Goal: Information Seeking & Learning: Check status

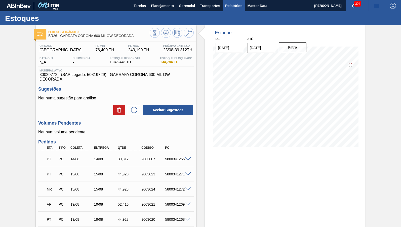
click at [234, 6] on span "Relatórios" at bounding box center [233, 6] width 17 height 6
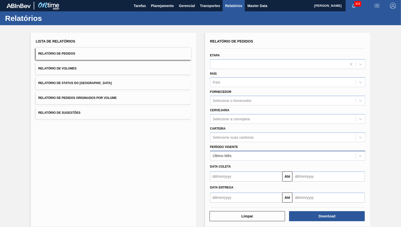
click at [216, 151] on div "Último Mês" at bounding box center [287, 156] width 155 height 10
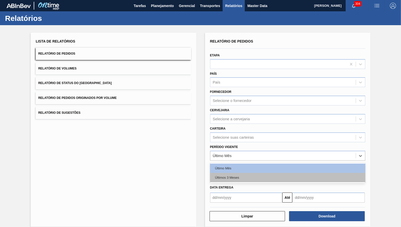
click at [229, 173] on div "Últimos 3 Meses" at bounding box center [287, 177] width 155 height 9
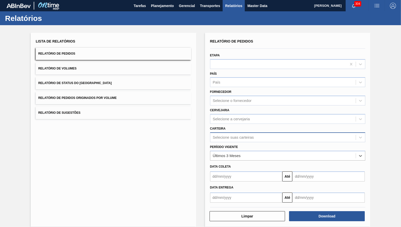
click at [233, 138] on div "Selecione suas carteiras" at bounding box center [287, 137] width 155 height 10
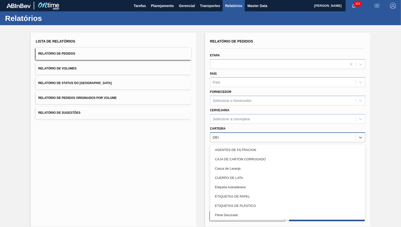
type input "DECOR"
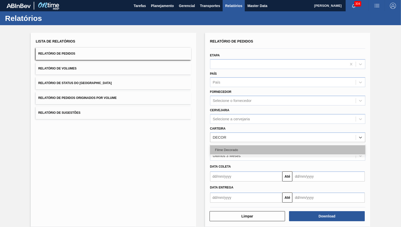
click at [234, 148] on div "Filme Decorado" at bounding box center [287, 149] width 155 height 9
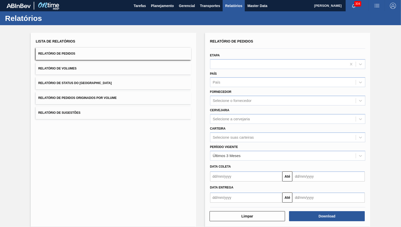
click at [271, 109] on div "Cervejaria Selecione a cervejaria" at bounding box center [287, 115] width 155 height 17
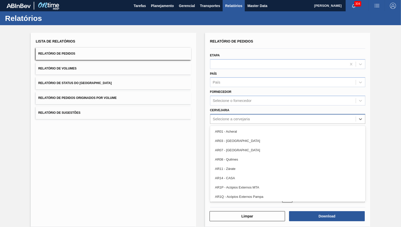
click at [279, 115] on div "Selecione a cervejaria" at bounding box center [283, 118] width 146 height 7
type input "13"
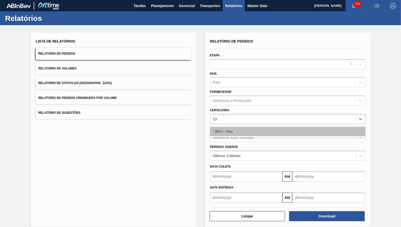
click at [286, 131] on div "BR13 - Piraí" at bounding box center [287, 131] width 155 height 9
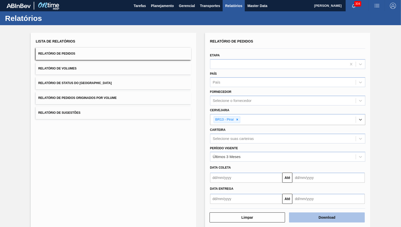
click at [350, 212] on button "Download" at bounding box center [327, 217] width 76 height 10
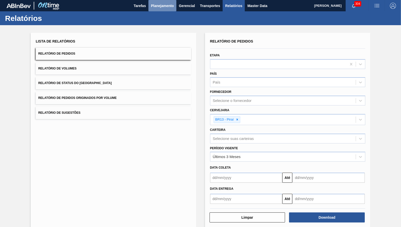
click at [164, 1] on button "Planejamento" at bounding box center [162, 5] width 28 height 11
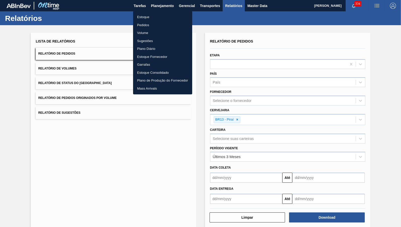
click at [168, 18] on li "Estoque" at bounding box center [162, 17] width 59 height 8
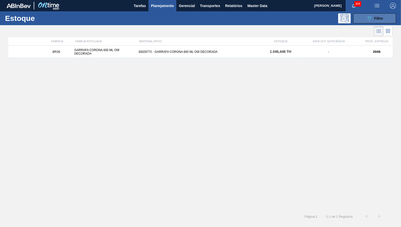
click at [355, 22] on button "089F7B8B-B2A5-4AFE-B5C0-19BA573D28AC Filtro" at bounding box center [374, 18] width 43 height 10
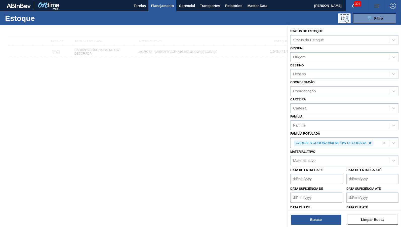
click at [64, 132] on div at bounding box center [200, 138] width 401 height 227
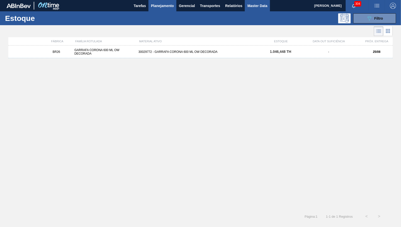
click at [260, 3] on span "Master Data" at bounding box center [257, 6] width 20 height 6
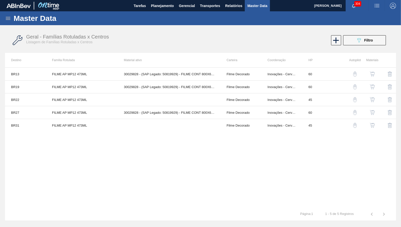
drag, startPoint x: 4, startPoint y: 17, endPoint x: 9, endPoint y: 15, distance: 4.6
click at [7, 16] on div "Master Data" at bounding box center [200, 18] width 401 height 14
click at [9, 15] on icon at bounding box center [8, 18] width 6 height 6
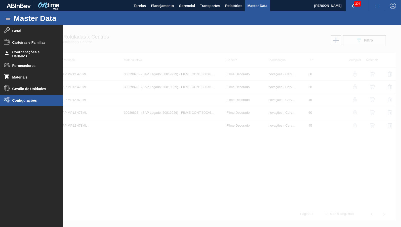
click at [24, 102] on span "Configurações" at bounding box center [33, 100] width 42 height 4
click at [24, 101] on span "Configurações" at bounding box center [33, 100] width 42 height 4
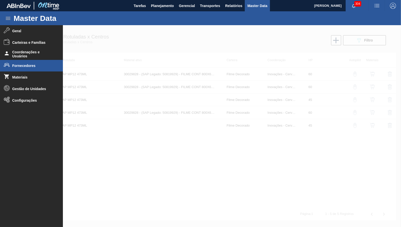
click at [25, 65] on span "Fornecedores" at bounding box center [33, 66] width 42 height 4
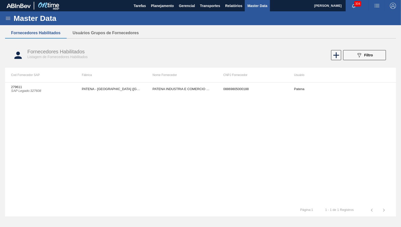
click at [240, 76] on th "CNPJ Fornecedor" at bounding box center [252, 75] width 71 height 15
click at [196, 98] on div "279611 SAP Legado : 327608 PATENA - [GEOGRAPHIC_DATA] (MS) PATENA INDUSTRIA E C…" at bounding box center [200, 143] width 391 height 122
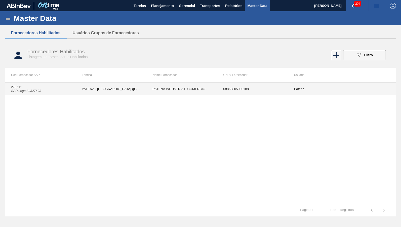
click at [189, 93] on td "PATENA INDUSTRIA E COMERCIO RESINAS" at bounding box center [181, 89] width 71 height 13
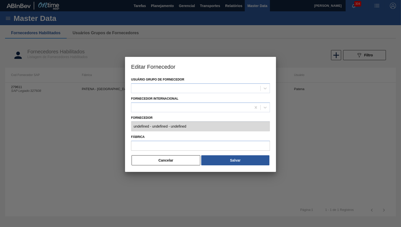
type input "279611 (SAP Legado: 327608) - PATENA INDUSTRIA E COMERCIO RESINAS - 08869805000…"
type input "PATENA - [GEOGRAPHIC_DATA] ([GEOGRAPHIC_DATA])"
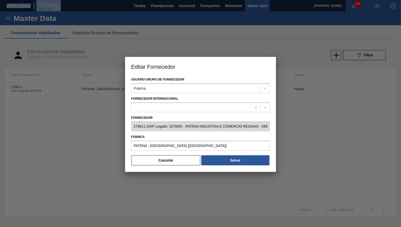
click at [243, 164] on div "Usuário Grupo de Fornecedor Patena Fornecedor Internacional Fornecedor 279611 (…" at bounding box center [200, 124] width 151 height 96
click at [182, 153] on div at bounding box center [200, 154] width 139 height 2
click at [182, 157] on button "Cancelar" at bounding box center [166, 160] width 69 height 10
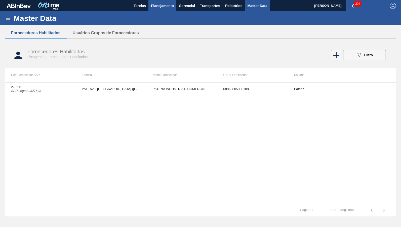
click at [170, 3] on span "Planejamento" at bounding box center [162, 6] width 23 height 6
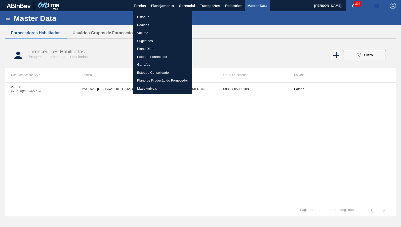
click at [151, 15] on li "Estoque" at bounding box center [162, 17] width 59 height 8
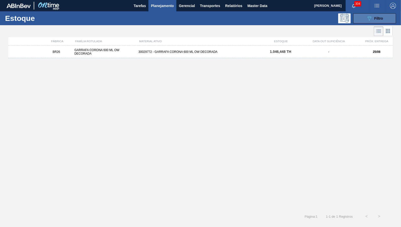
click at [370, 19] on icon "089F7B8B-B2A5-4AFE-B5C0-19BA573D28AC" at bounding box center [369, 18] width 6 height 6
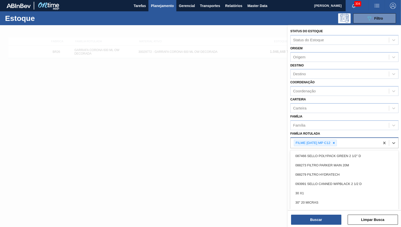
click at [331, 141] on div "FILME [DATE] MP C12" at bounding box center [312, 143] width 37 height 6
click at [336, 141] on icon at bounding box center [334, 143] width 4 height 4
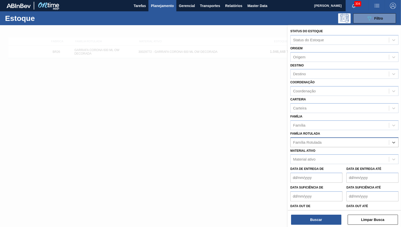
click at [135, 152] on div at bounding box center [200, 138] width 401 height 227
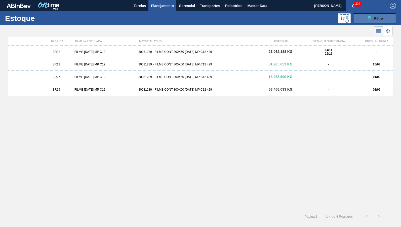
click at [387, 19] on button "089F7B8B-B2A5-4AFE-B5C0-19BA573D28AC Filtro" at bounding box center [374, 18] width 43 height 10
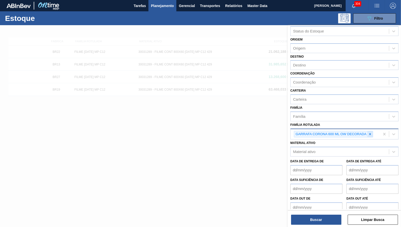
click at [371, 132] on icon at bounding box center [370, 134] width 4 height 4
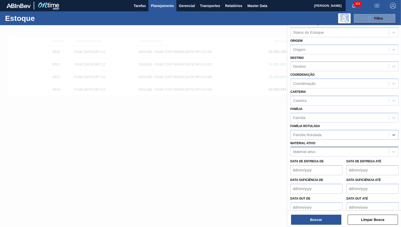
click at [315, 147] on div "Material ativo" at bounding box center [344, 152] width 108 height 10
click at [315, 150] on div "Material ativo" at bounding box center [304, 152] width 22 height 4
paste ativo "50819929"
click at [313, 160] on div "No options" at bounding box center [344, 164] width 108 height 9
click at [298, 150] on ativo "50819929" at bounding box center [301, 152] width 17 height 4
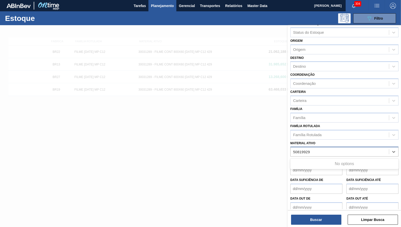
click at [298, 150] on ativo "50819929" at bounding box center [301, 152] width 17 height 4
type ativo "50819929"
paste ativo "FILME CONT 800X65 AP MP 473 C12 429"
type ativo "FILME CONT 800X65 AP MP 473 C12 429"
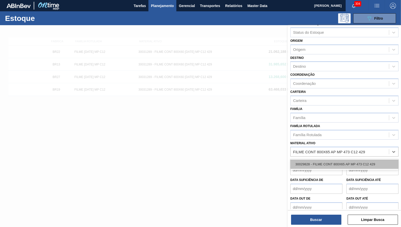
click at [320, 160] on div "30029828 - FILME CONT 800X65 AP MP 473 C12 429" at bounding box center [344, 164] width 108 height 9
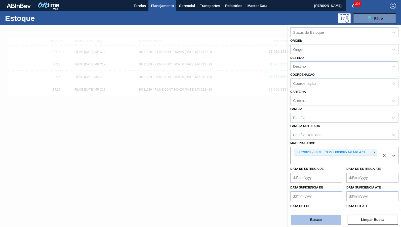
click at [299, 222] on button "Buscar" at bounding box center [316, 220] width 50 height 10
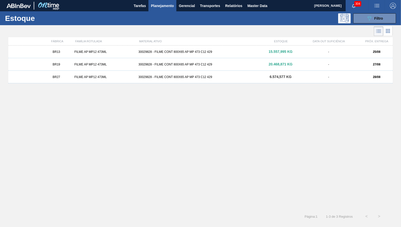
click at [188, 51] on div "30029828 - FILME CONT 800X65 AP MP 473 C12 429" at bounding box center [200, 52] width 128 height 4
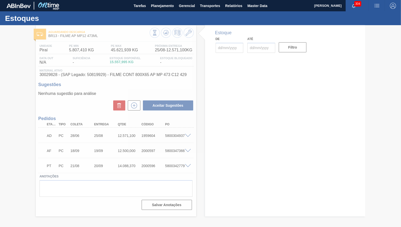
type input "[DATE]"
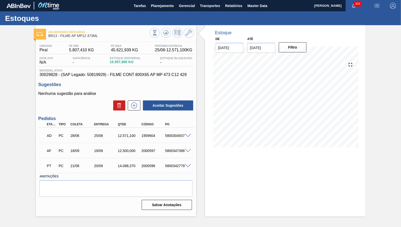
click at [110, 75] on span "30029828 - (SAP Legado: 50819929) - FILME CONT 800X65 AP MP 473 C12 429" at bounding box center [115, 74] width 153 height 5
drag, startPoint x: 118, startPoint y: 137, endPoint x: 130, endPoint y: 135, distance: 11.5
click at [130, 135] on div "AD PC 28/06 25/08 12.571,100 1959604 5800304937" at bounding box center [115, 135] width 142 height 10
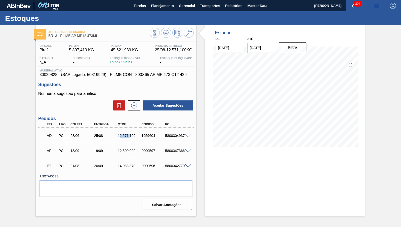
click at [130, 135] on div "12.571,100" at bounding box center [129, 136] width 26 height 4
click at [168, 3] on span "Planejamento" at bounding box center [162, 6] width 23 height 6
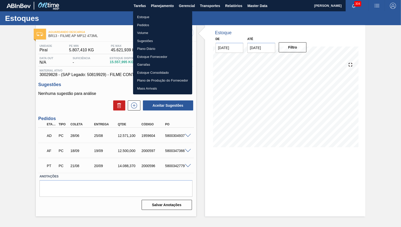
drag, startPoint x: 159, startPoint y: 19, endPoint x: 354, endPoint y: 24, distance: 195.1
click at [159, 19] on li "Estoque" at bounding box center [162, 17] width 59 height 8
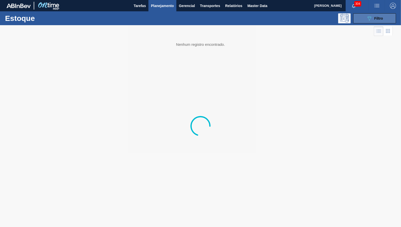
click at [376, 21] on button "089F7B8B-B2A5-4AFE-B5C0-19BA573D28AC Filtro" at bounding box center [374, 18] width 43 height 10
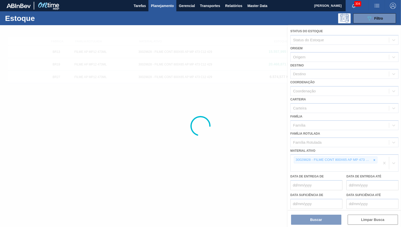
click at [377, 157] on div at bounding box center [375, 160] width 6 height 6
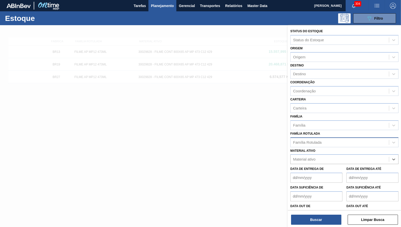
click at [350, 140] on div "Família Rotulada" at bounding box center [340, 142] width 98 height 7
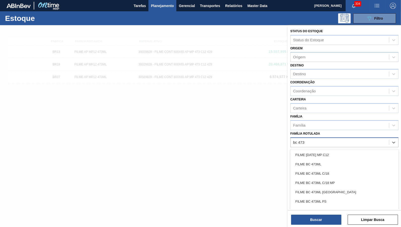
type Rotulada "bc 473"
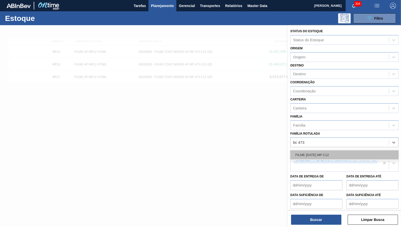
click at [342, 154] on div "FILME [DATE] MP C12" at bounding box center [344, 154] width 108 height 9
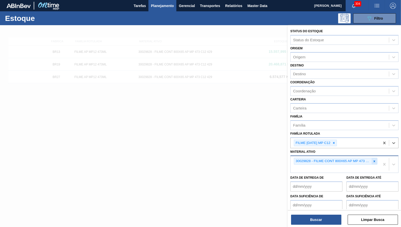
click at [377, 158] on div at bounding box center [375, 161] width 6 height 6
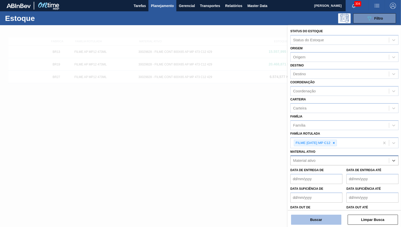
click at [305, 219] on button "Buscar" at bounding box center [316, 220] width 50 height 10
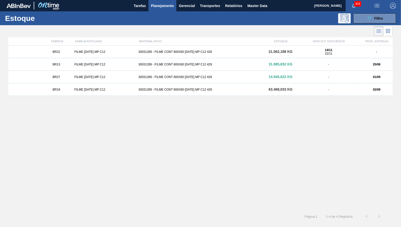
click at [106, 62] on div "BR13 FILME BC 473 MP C12 30031289 - FILME CONT 800X60 BC 473 MP C12 429 31.985,…" at bounding box center [200, 64] width 384 height 13
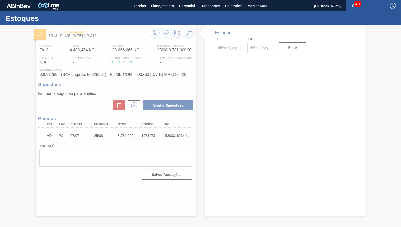
type input "[DATE]"
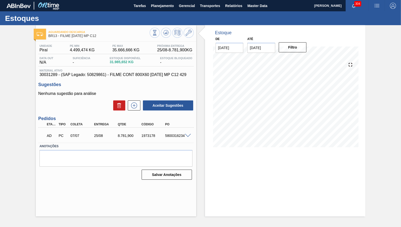
click at [187, 134] on div at bounding box center [189, 135] width 10 height 4
click at [121, 70] on span "Material ativo" at bounding box center [115, 70] width 153 height 3
click at [123, 72] on span "Material ativo" at bounding box center [115, 70] width 153 height 3
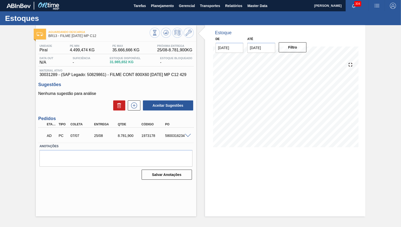
click at [126, 69] on div "Unidade Piraí PE MIN 4.499,474 KG PE MAX 35.666,666 KG Próxima Entrega 25/08 - …" at bounding box center [115, 60] width 155 height 33
click at [124, 77] on span "30031289 - (SAP Legado: 50829861) - FILME CONT 800X60 BC 473 MP C12 429" at bounding box center [115, 74] width 153 height 5
click at [87, 178] on div "Salvar Anotações" at bounding box center [115, 174] width 153 height 11
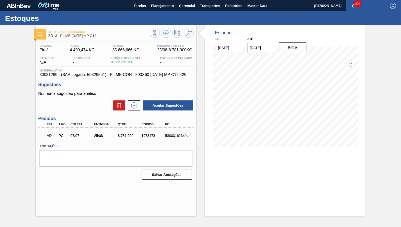
click at [116, 82] on div "Unidade Piraí PE MIN 4.499,474 KG PE MAX 35.666,666 KG Próxima Entrega 25/08 - …" at bounding box center [116, 112] width 161 height 140
